Goal: Information Seeking & Learning: Learn about a topic

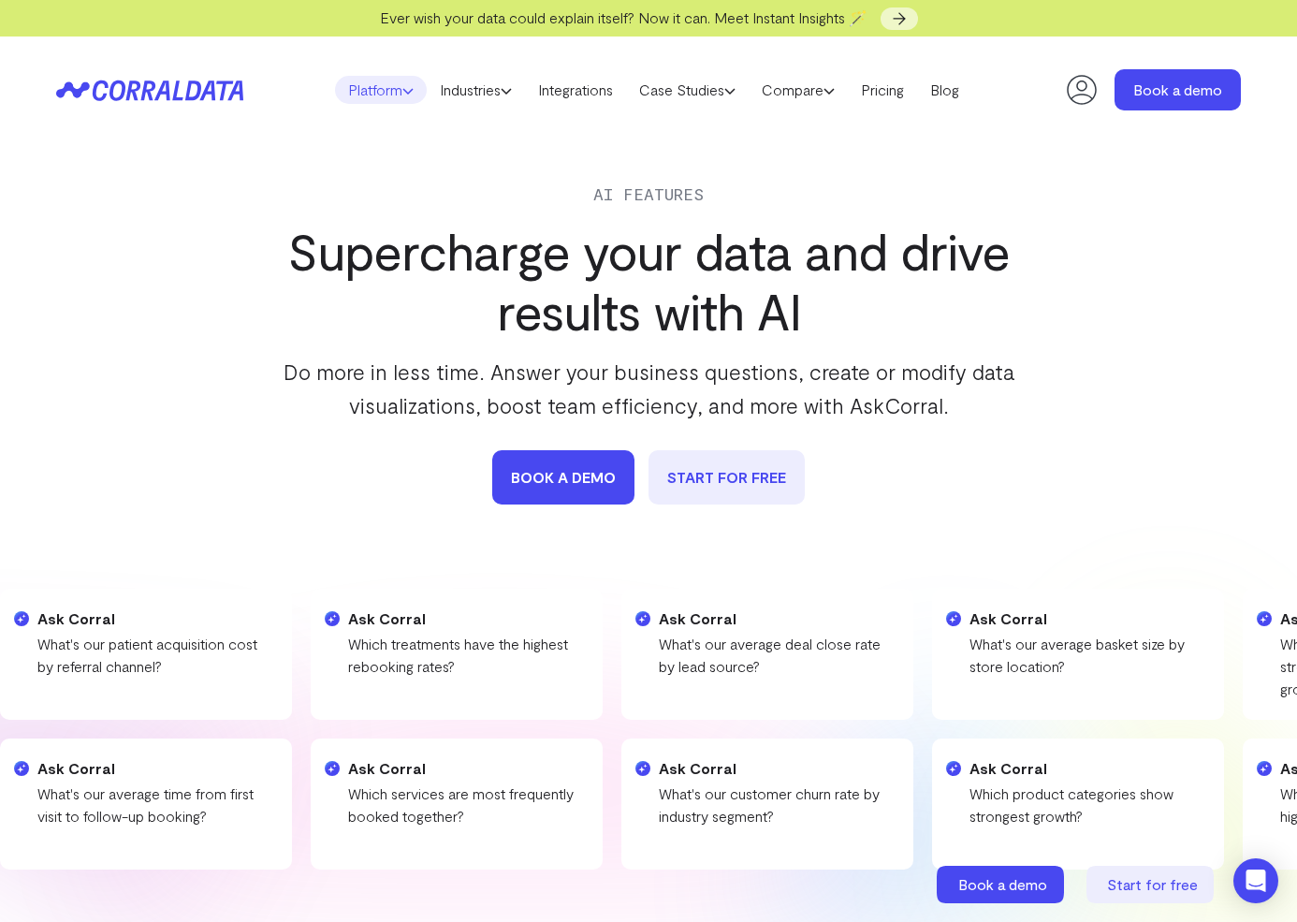
click at [390, 80] on link "Platform" at bounding box center [381, 90] width 92 height 28
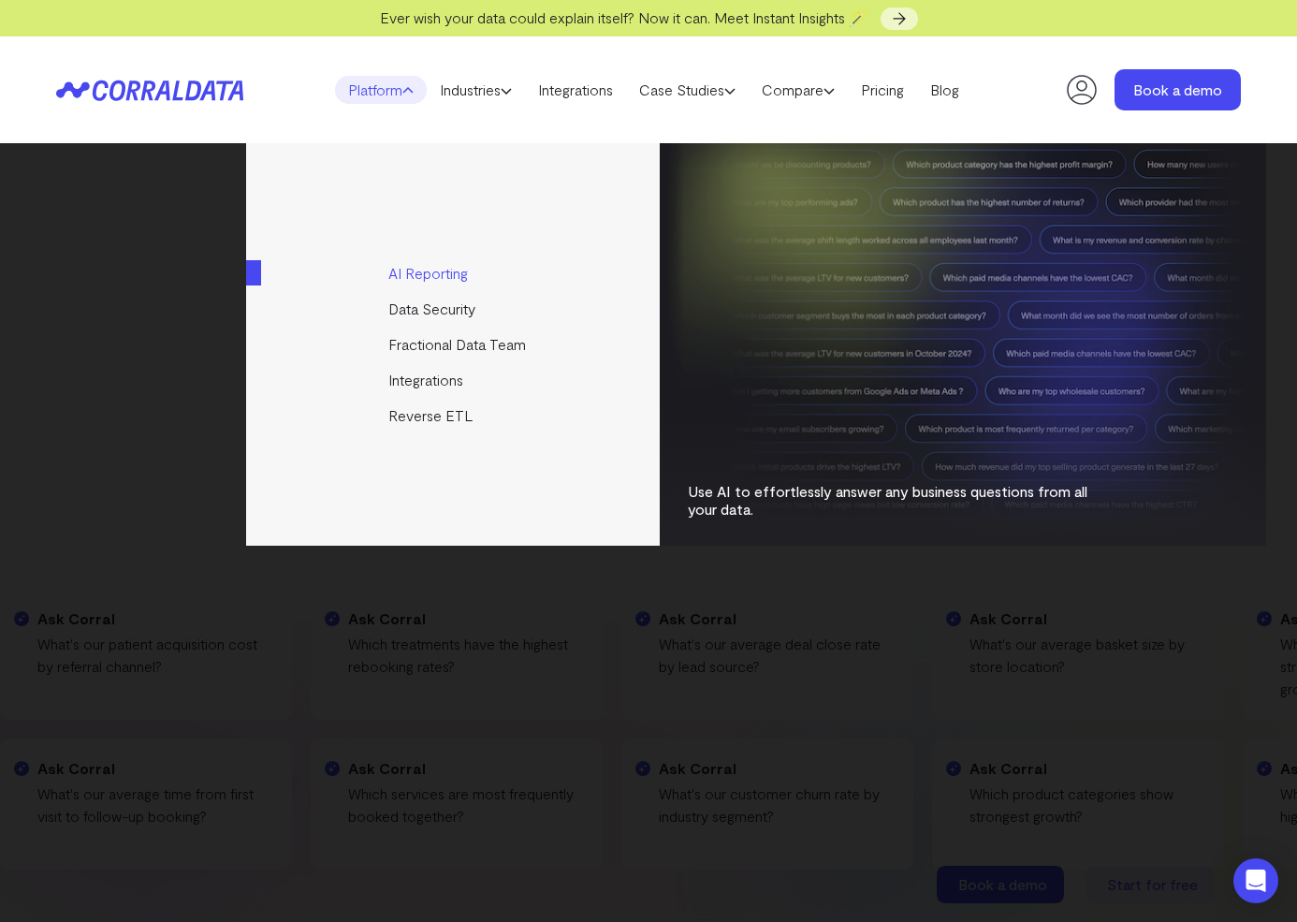
click at [425, 281] on link "AI Reporting" at bounding box center [454, 273] width 416 height 36
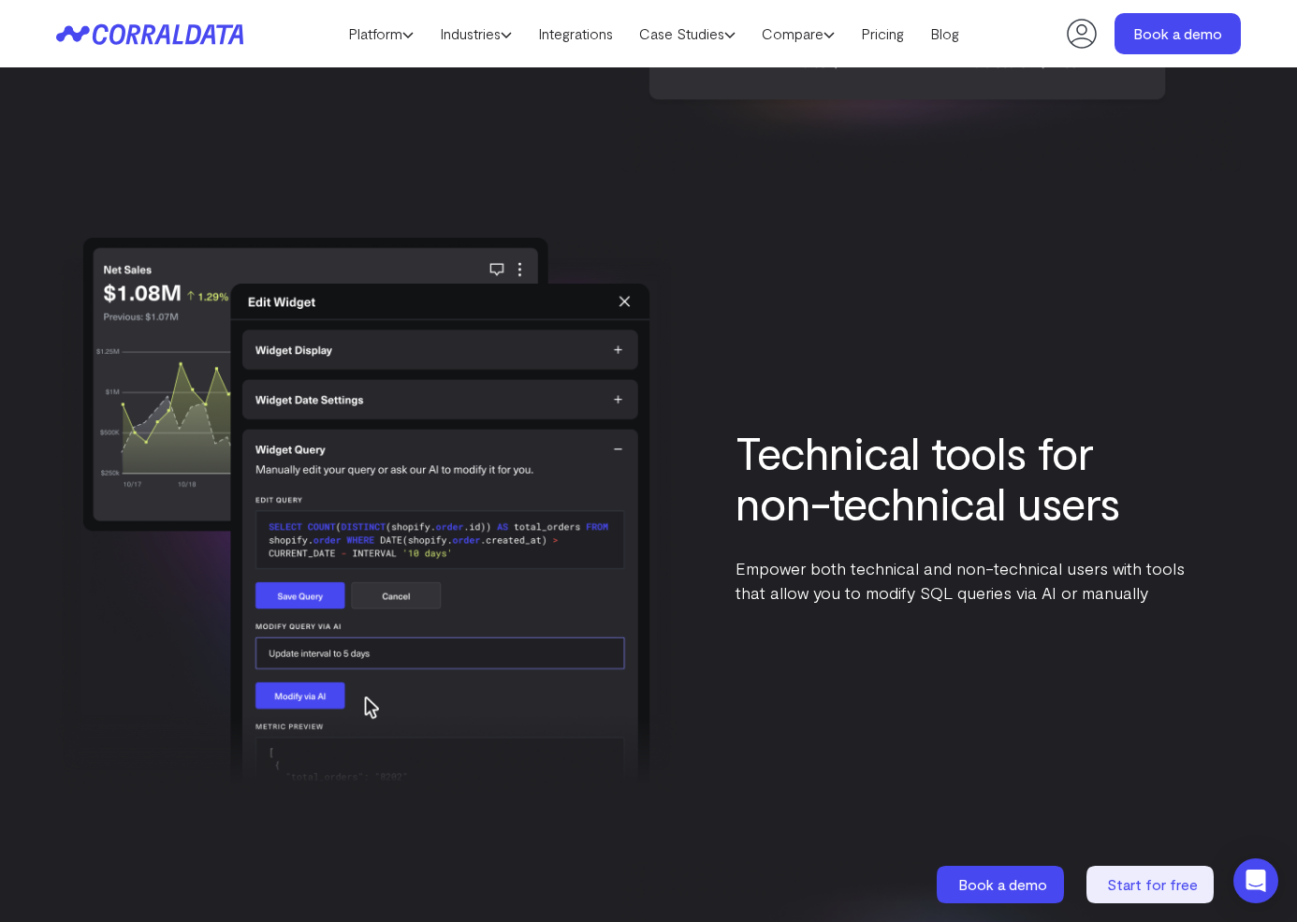
scroll to position [3906, 0]
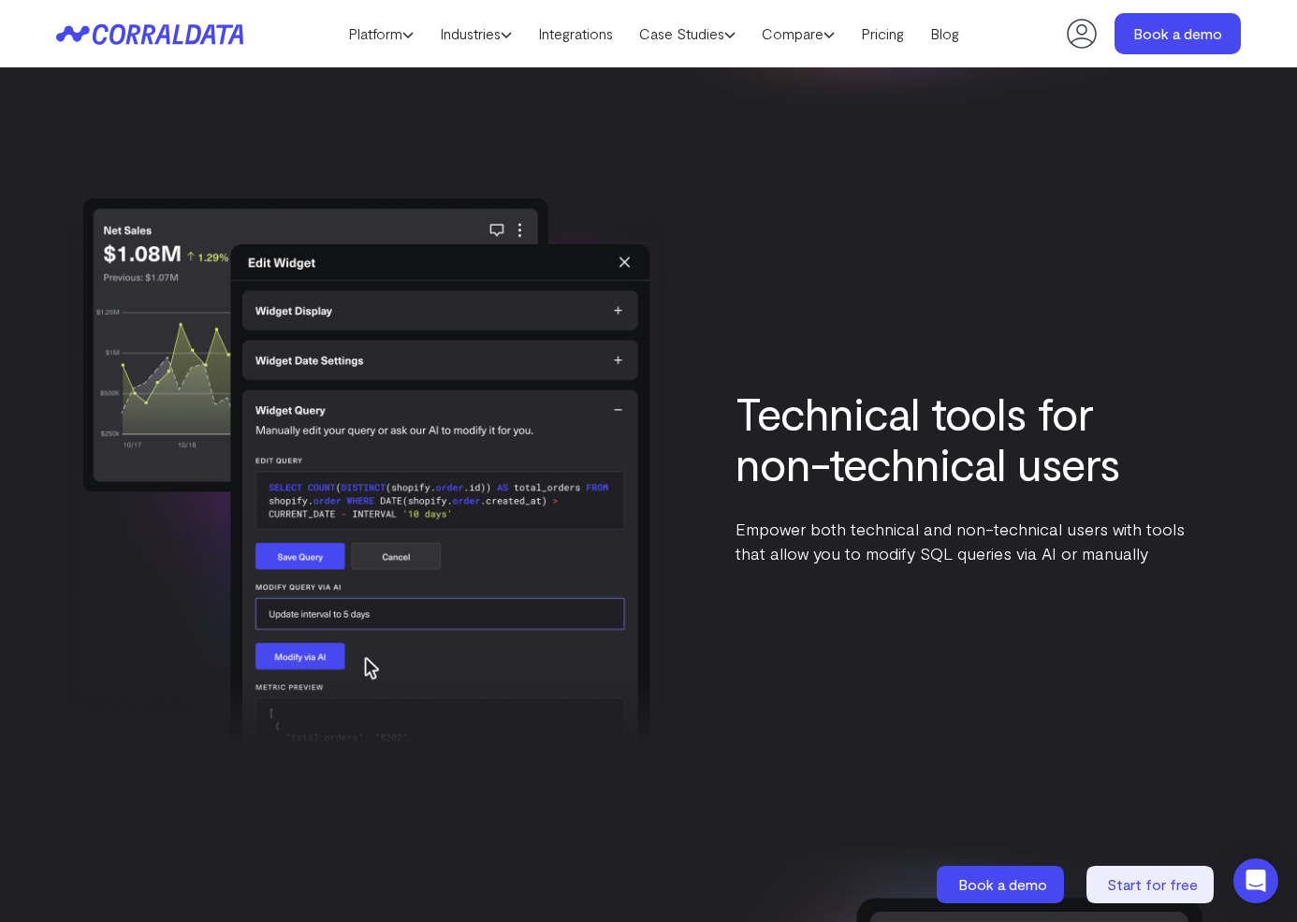
click at [860, 529] on p "Empower both technical and non-technical users with tools that allow you to mod…" at bounding box center [960, 541] width 449 height 49
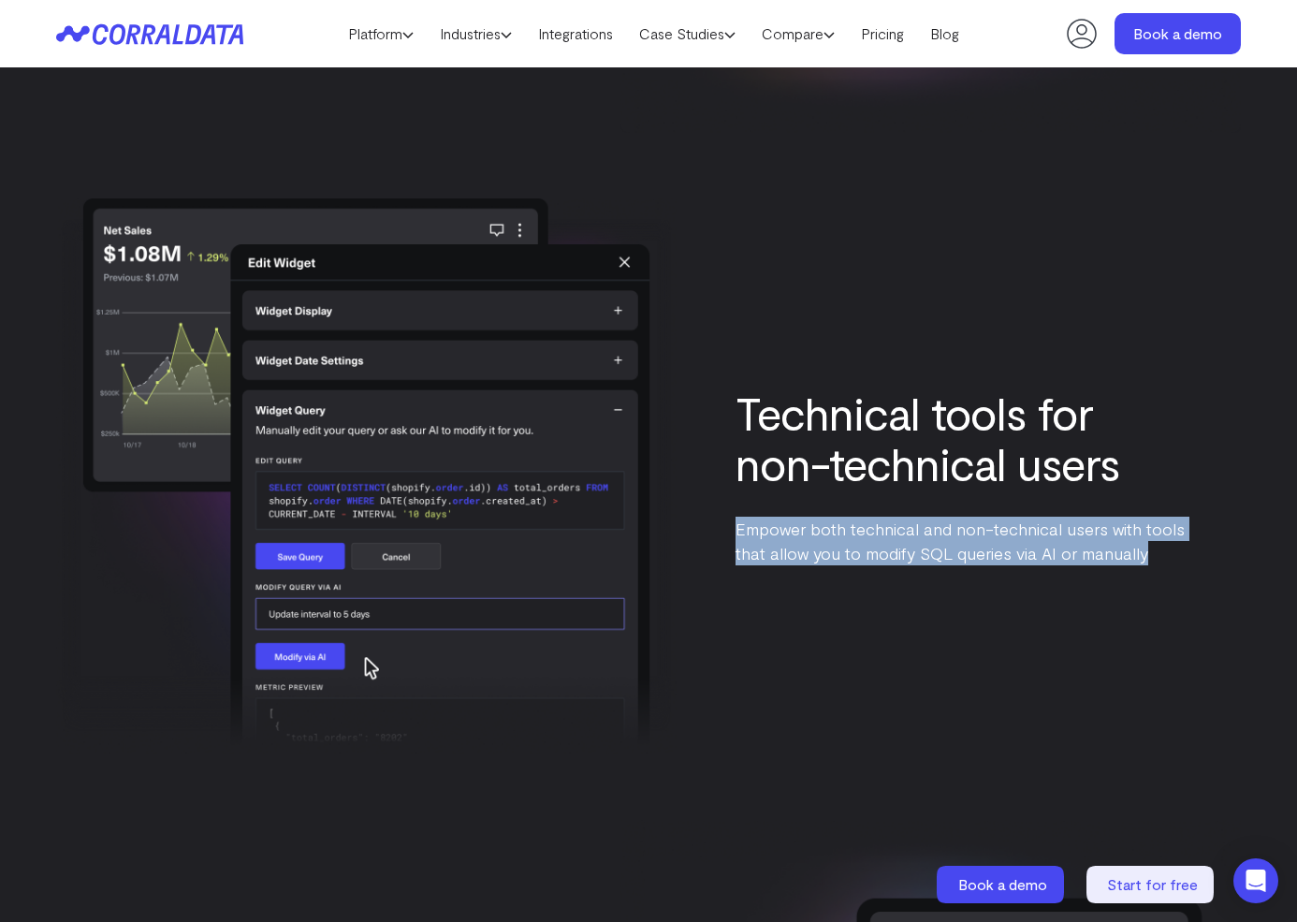
click at [860, 529] on p "Empower both technical and non-technical users with tools that allow you to mod…" at bounding box center [960, 541] width 449 height 49
copy div "Empower both technical and non-technical users with tools that allow you to mod…"
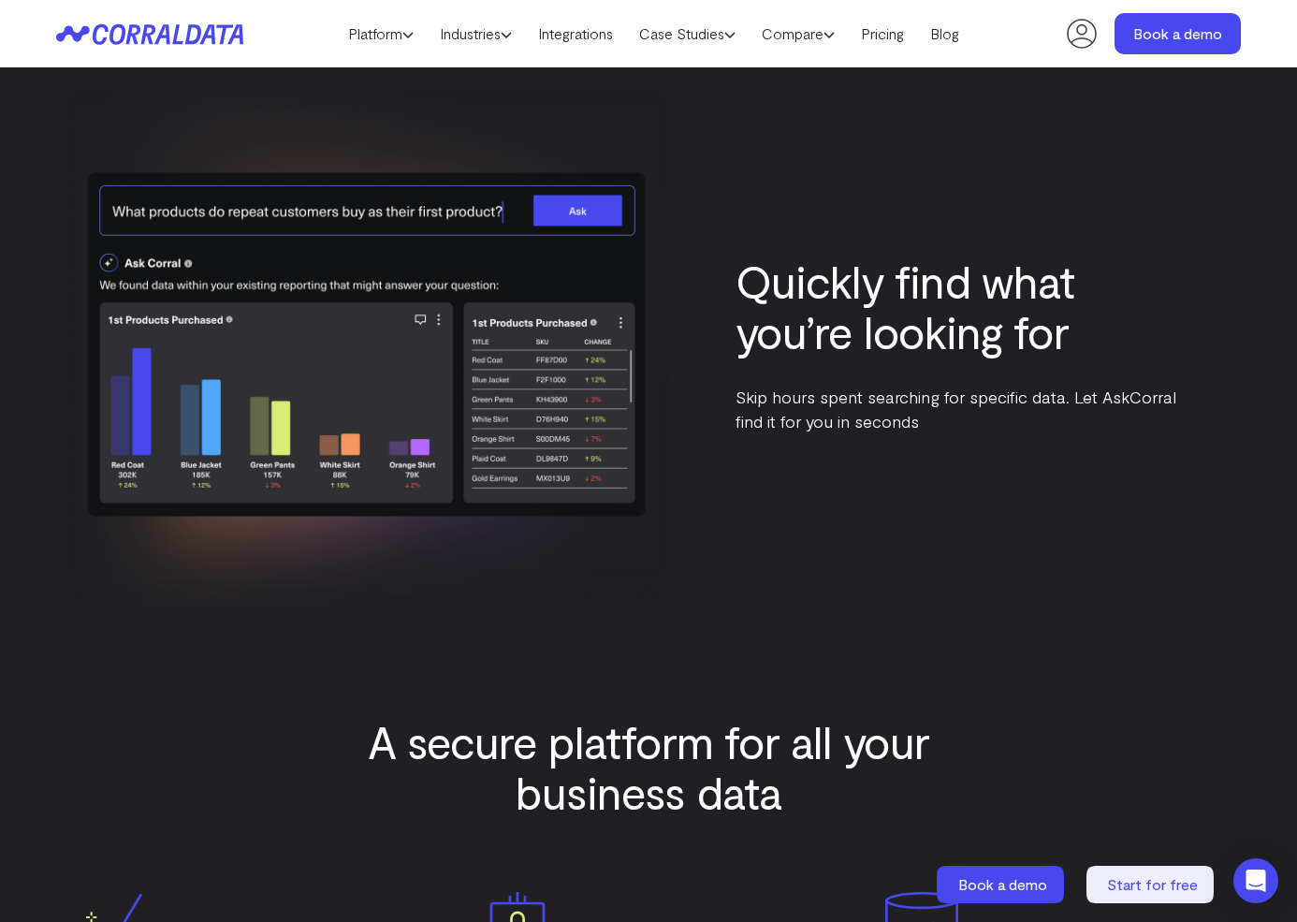
scroll to position [5348, 0]
